Goal: Transaction & Acquisition: Purchase product/service

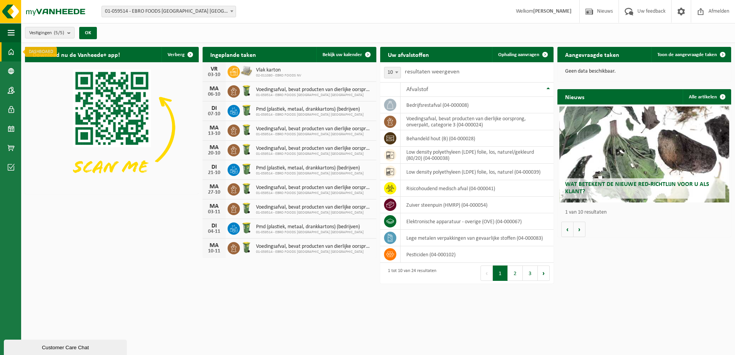
click at [13, 53] on span at bounding box center [11, 51] width 7 height 19
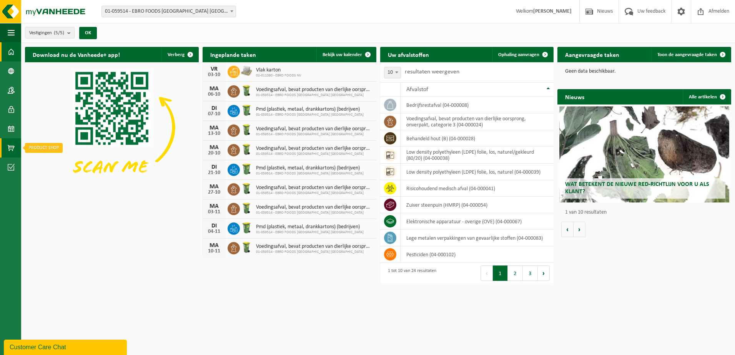
click at [10, 144] on span at bounding box center [11, 147] width 7 height 19
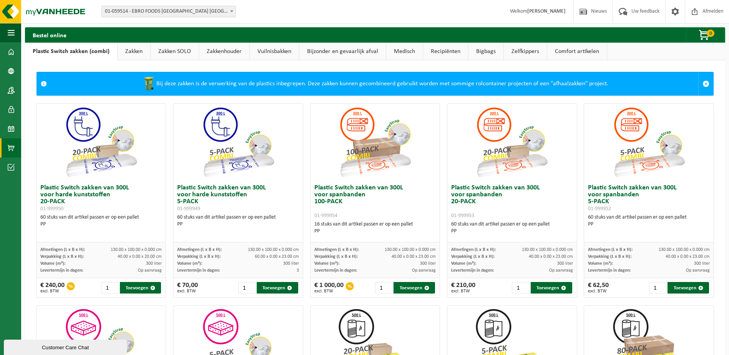
click at [123, 49] on link "Zakken" at bounding box center [134, 52] width 33 height 18
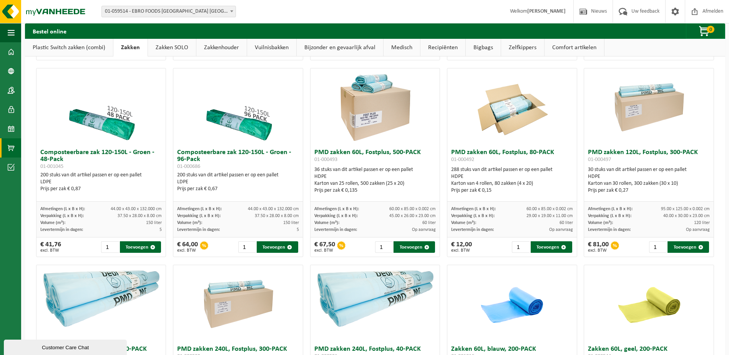
scroll to position [423, 0]
